Goal: Register for event/course

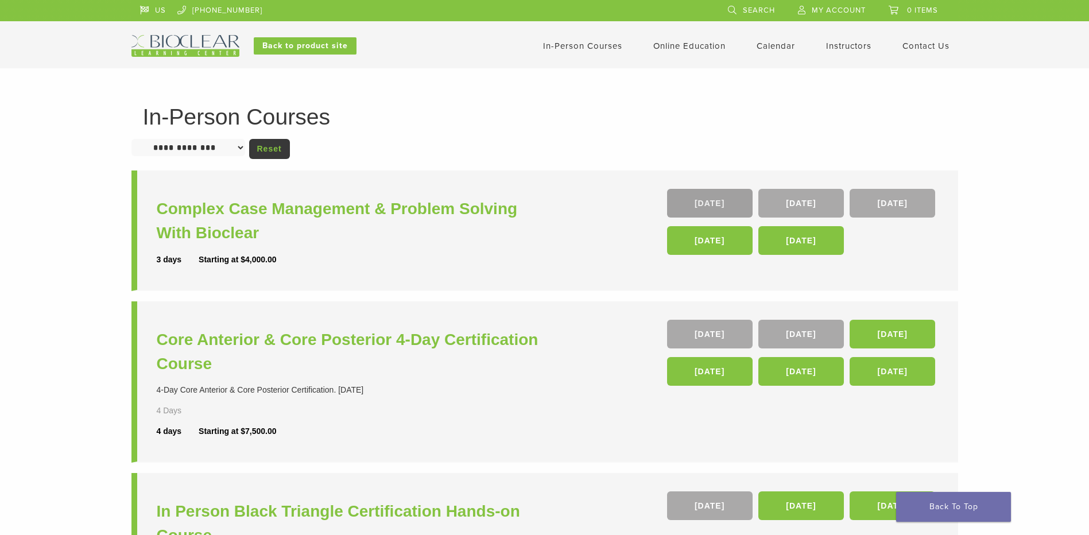
click at [715, 206] on link "[DATE]" at bounding box center [710, 203] width 86 height 29
click at [724, 332] on link "[DATE]" at bounding box center [710, 334] width 86 height 29
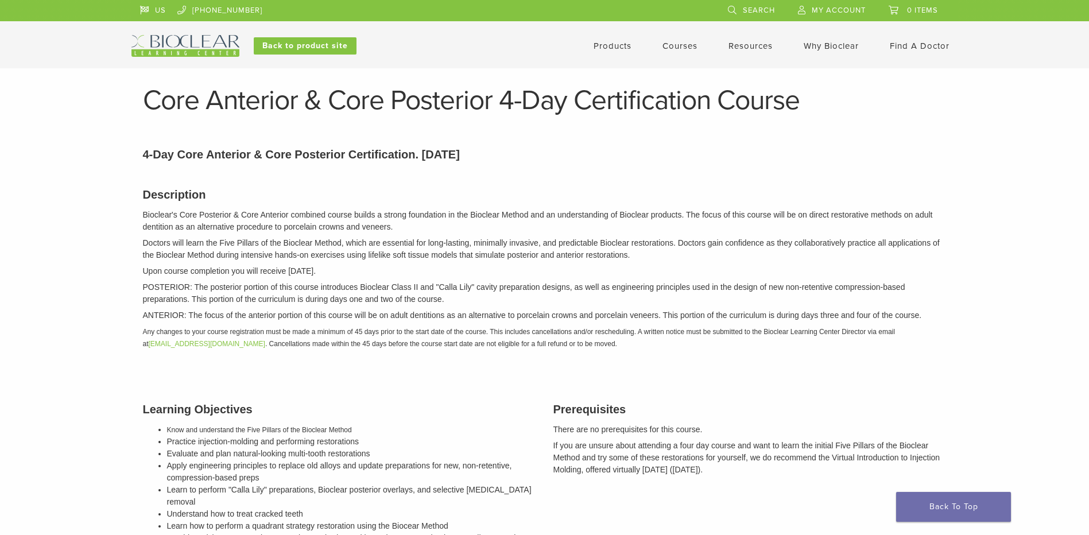
click at [720, 333] on em "Any changes to your course registration must be made a minimum of 45 days prior…" at bounding box center [519, 338] width 752 height 20
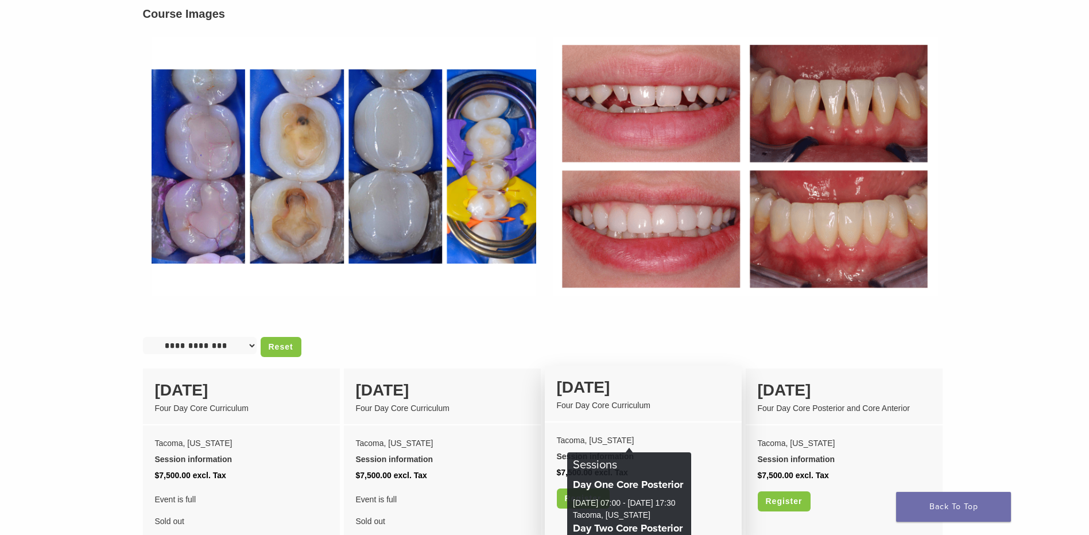
scroll to position [804, 0]
